Goal: Information Seeking & Learning: Stay updated

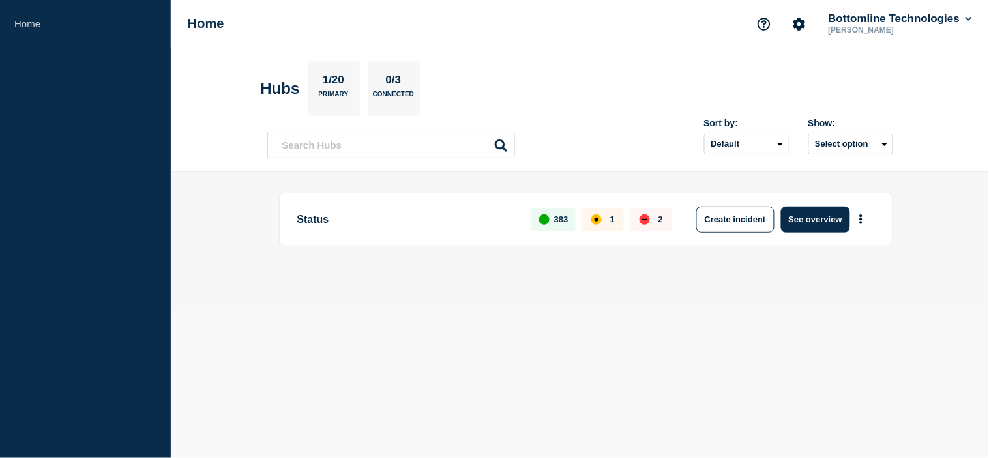
click at [409, 2] on div "Home Bottomline Technologies [PERSON_NAME]" at bounding box center [580, 24] width 818 height 48
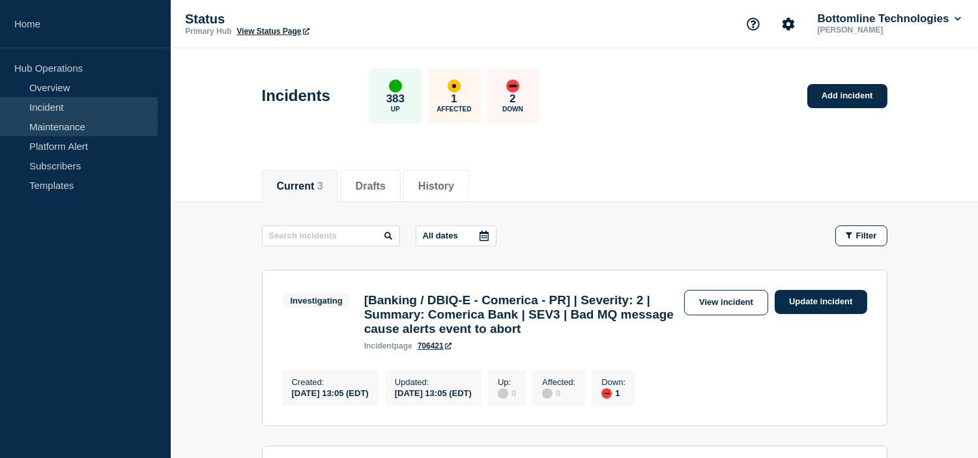
drag, startPoint x: 77, startPoint y: 121, endPoint x: 111, endPoint y: 131, distance: 35.9
click at [77, 121] on link "Maintenance" at bounding box center [79, 127] width 158 height 20
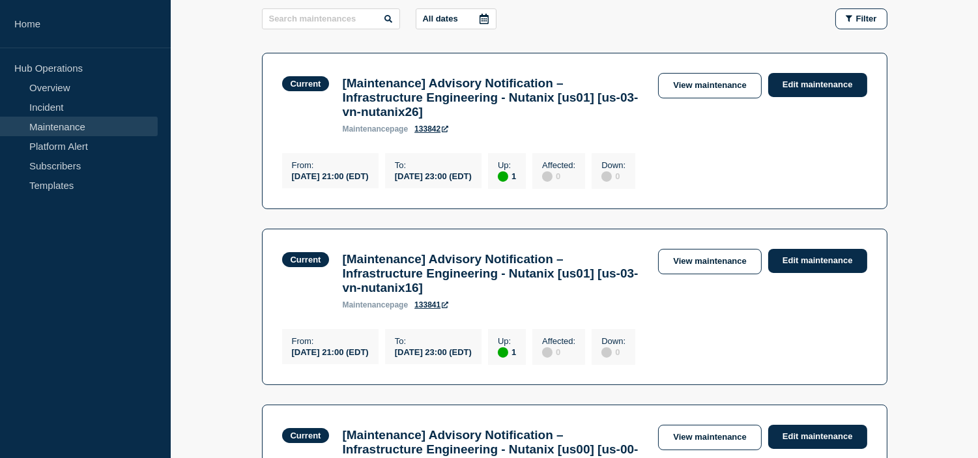
scroll to position [289, 0]
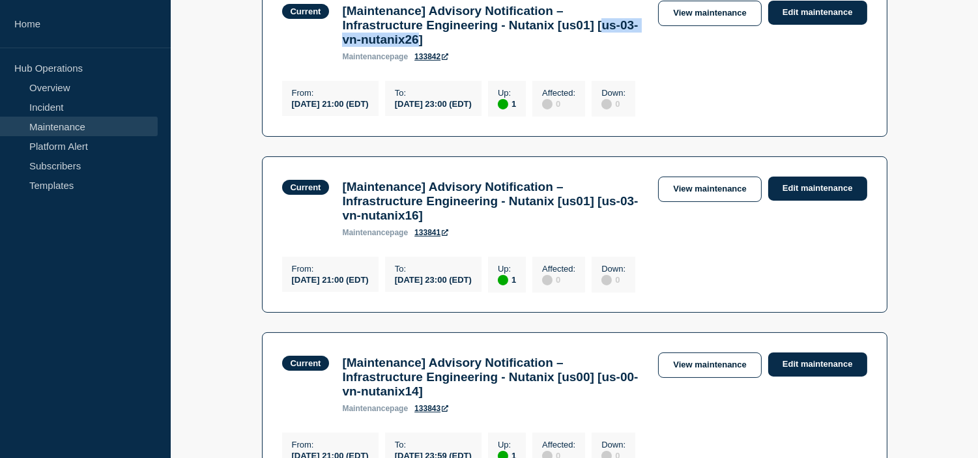
drag, startPoint x: 349, startPoint y: 43, endPoint x: 474, endPoint y: 51, distance: 124.7
click at [474, 47] on h3 "[Maintenance] Advisory Notification – Infrastructure Engineering - Nutanix [us0…" at bounding box center [493, 25] width 303 height 43
copy h3 "us-03-vn-nutanix26"
drag, startPoint x: 349, startPoint y: 237, endPoint x: 474, endPoint y: 238, distance: 125.8
click at [474, 223] on h3 "[Maintenance] Advisory Notification – Infrastructure Engineering - Nutanix [us0…" at bounding box center [493, 201] width 303 height 43
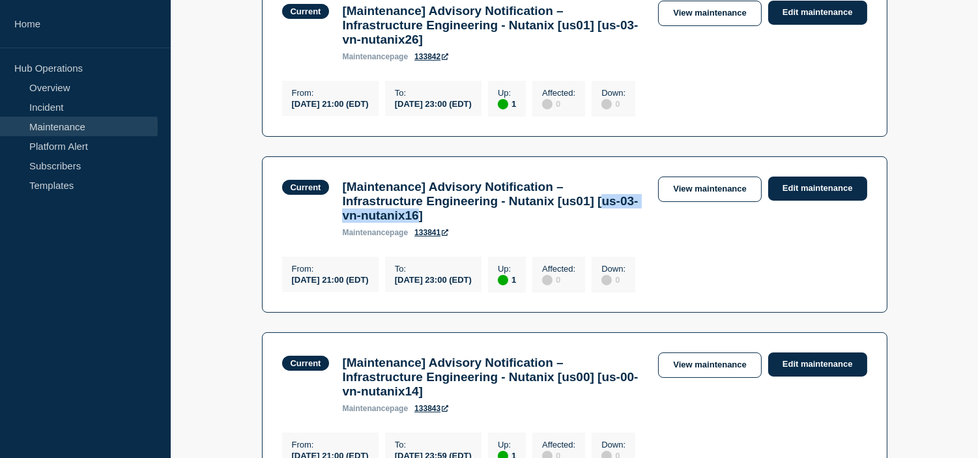
copy h3 "us-03-vn-nutanix16"
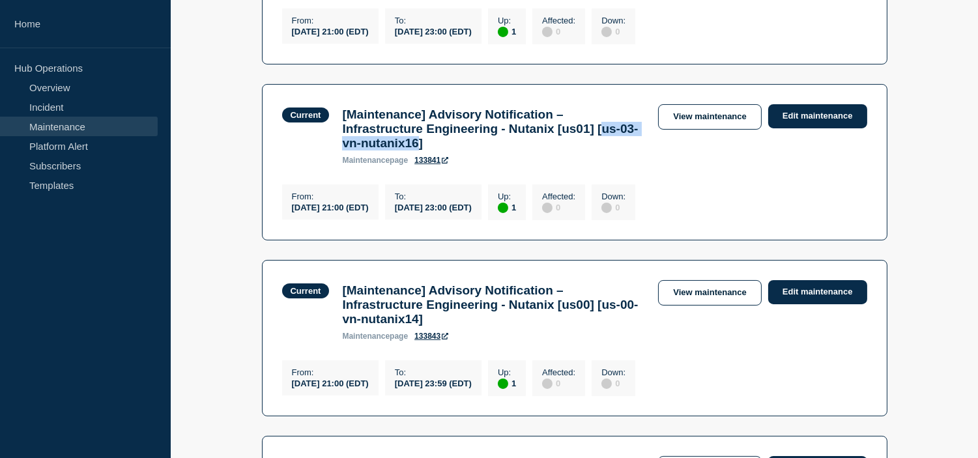
scroll to position [434, 0]
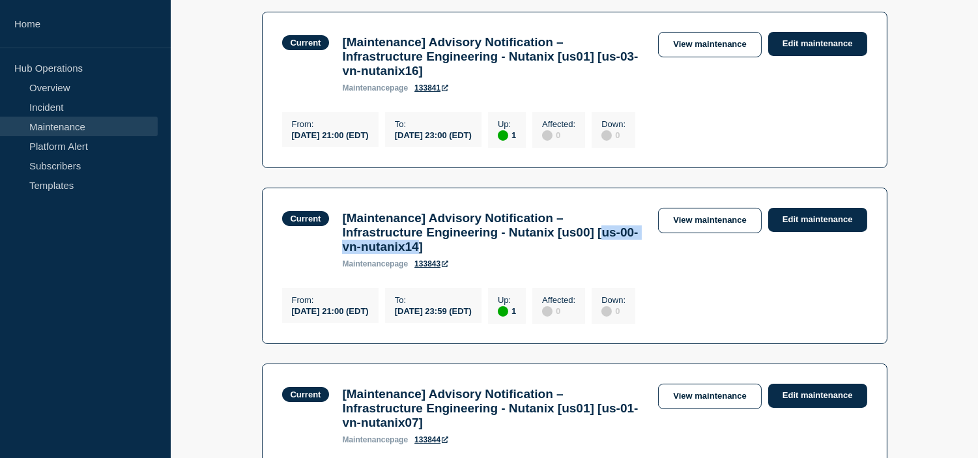
drag, startPoint x: 347, startPoint y: 270, endPoint x: 476, endPoint y: 272, distance: 128.4
click at [476, 254] on h3 "[Maintenance] Advisory Notification – Infrastructure Engineering - Nutanix [us0…" at bounding box center [493, 232] width 303 height 43
copy h3 "us-00-vn-nutanix14"
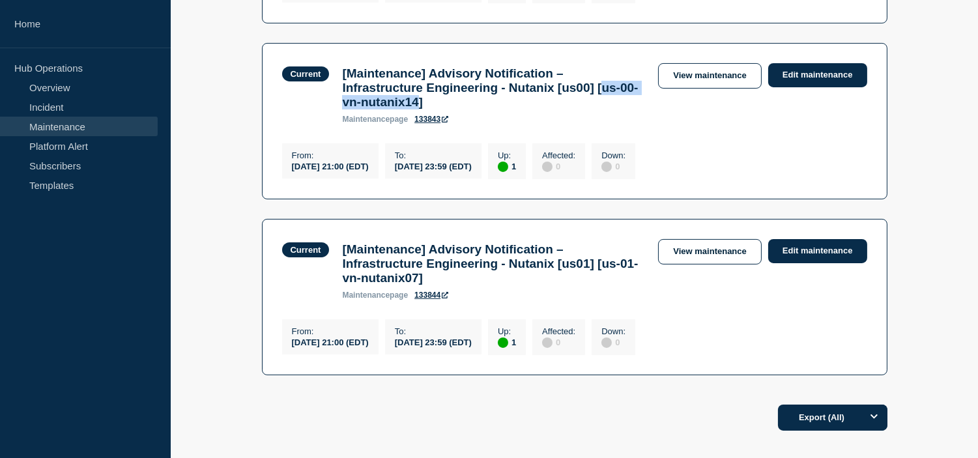
scroll to position [652, 0]
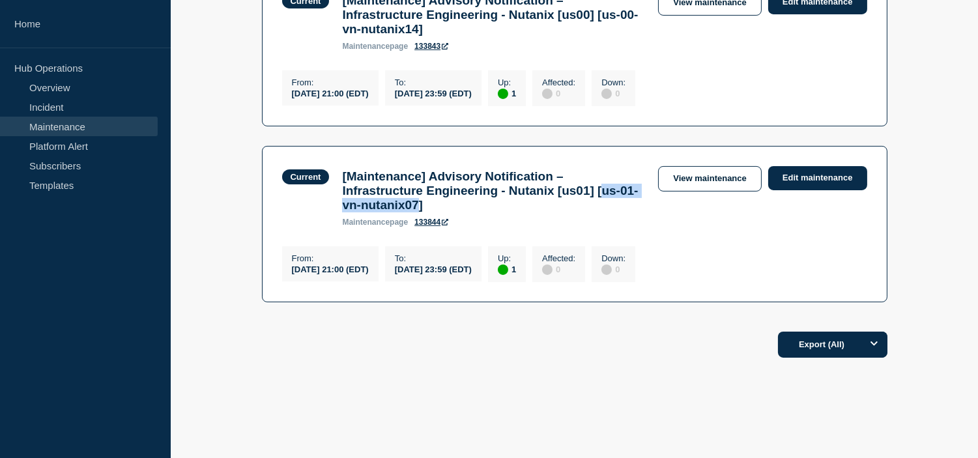
drag, startPoint x: 346, startPoint y: 242, endPoint x: 474, endPoint y: 240, distance: 127.8
click at [474, 212] on h3 "[Maintenance] Advisory Notification – Infrastructure Engineering - Nutanix [us0…" at bounding box center [493, 190] width 303 height 43
copy h3 "us-01-vn-nutanix07"
